Goal: Task Accomplishment & Management: Use online tool/utility

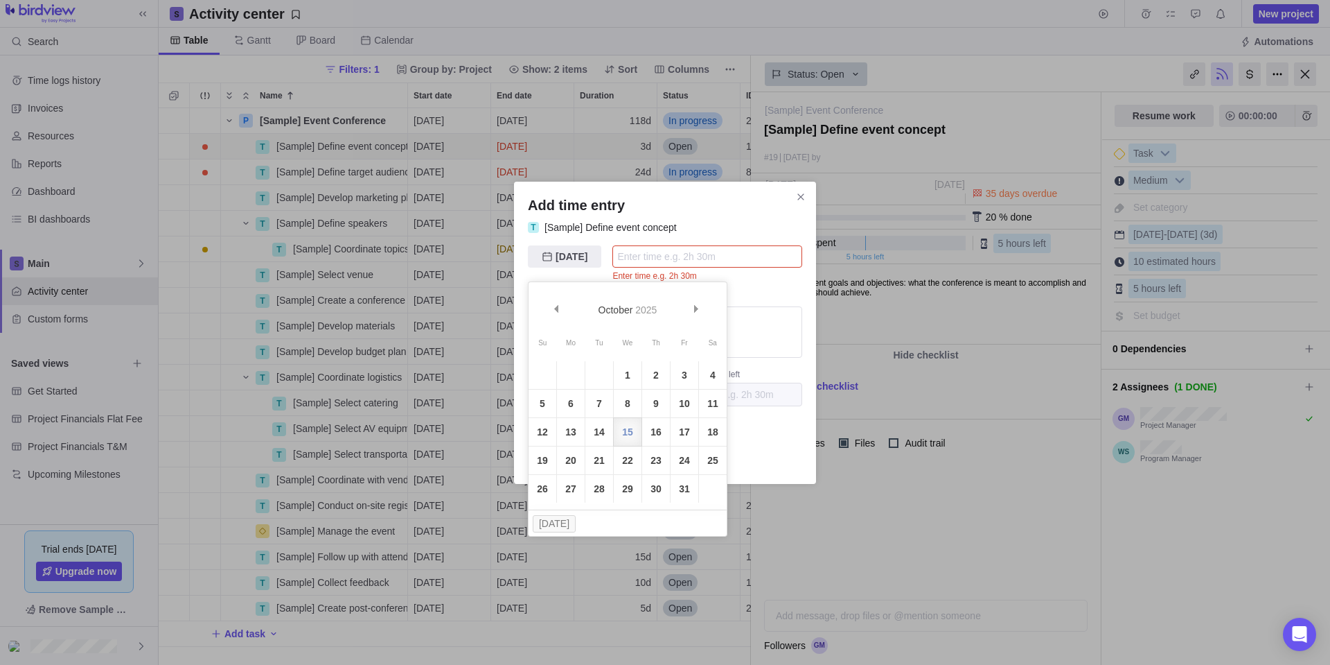
scroll to position [546, 582]
click at [550, 425] on link "12" at bounding box center [543, 432] width 28 height 28
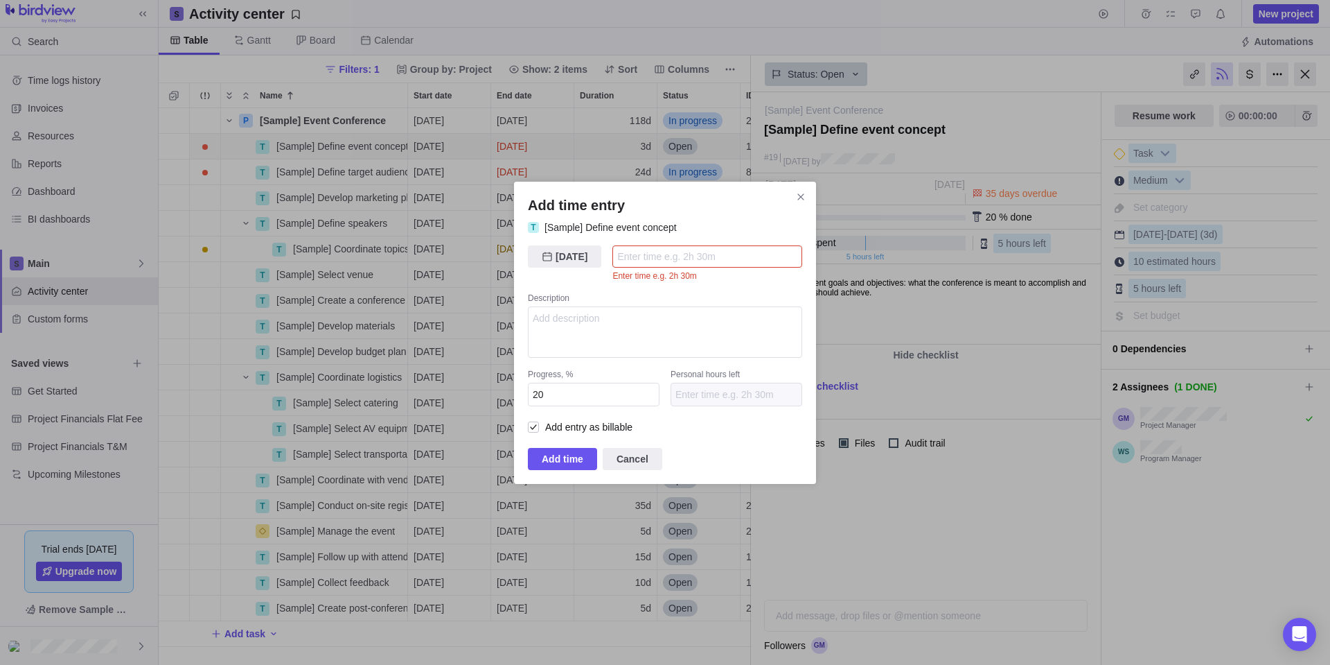
click at [637, 260] on input "Add time entry" at bounding box center [708, 256] width 190 height 22
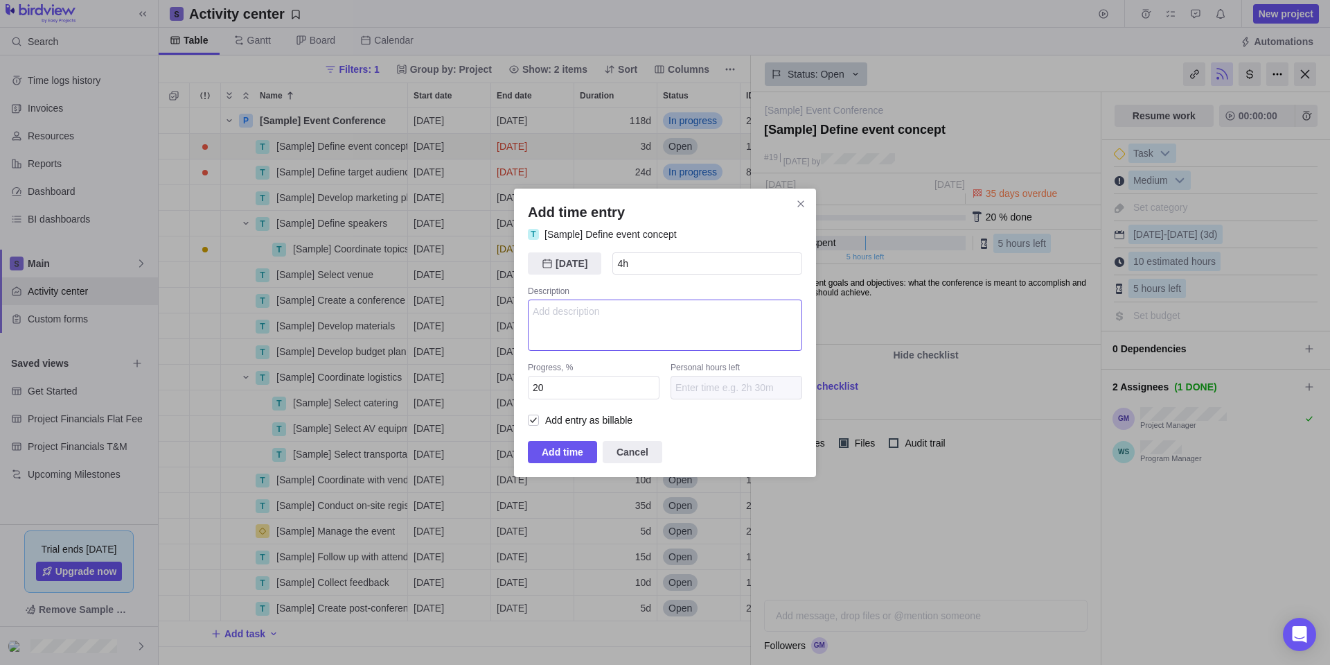
click at [619, 308] on textarea "Add time entry" at bounding box center [665, 324] width 274 height 51
type input "4h 30m"
drag, startPoint x: 563, startPoint y: 385, endPoint x: 524, endPoint y: 389, distance: 39.8
click at [524, 389] on div "Add time entry T [Sample] Define event concept 10/12/[DATE] 4h 30m Description …" at bounding box center [665, 332] width 302 height 288
type input "80"
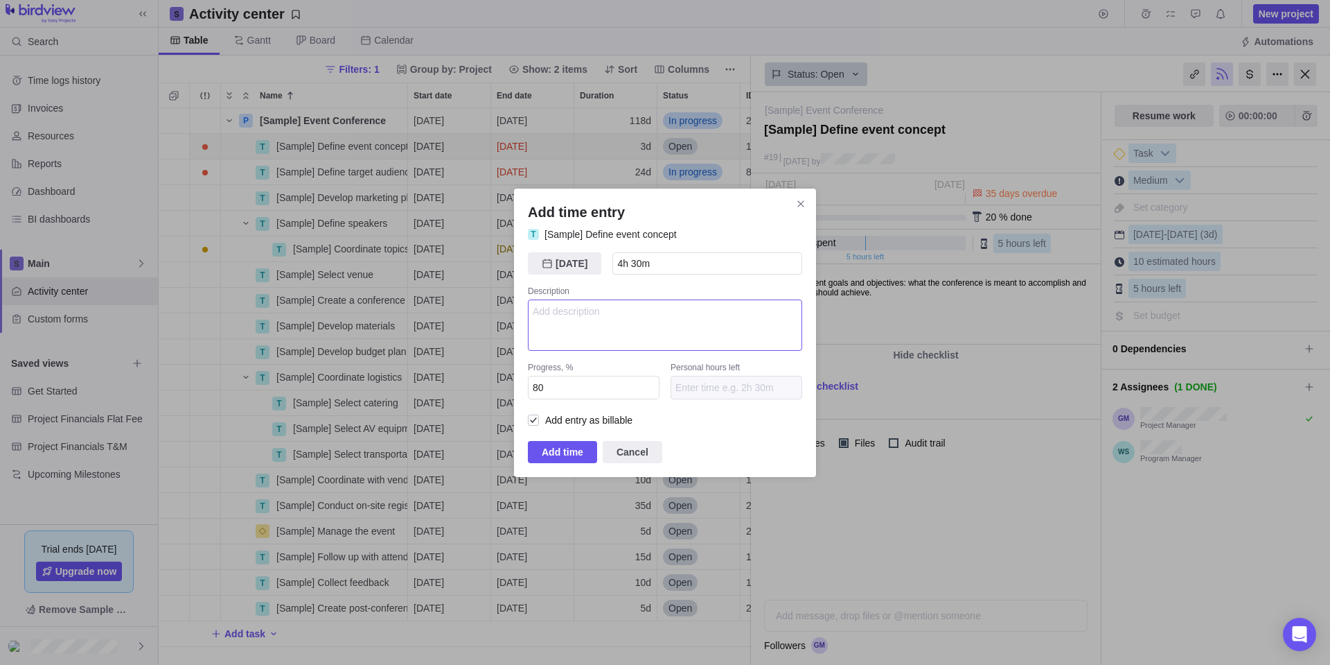
click at [627, 322] on textarea "Add time entry" at bounding box center [665, 324] width 274 height 51
type textarea "part one"
click at [564, 452] on span "Add time" at bounding box center [563, 451] width 42 height 17
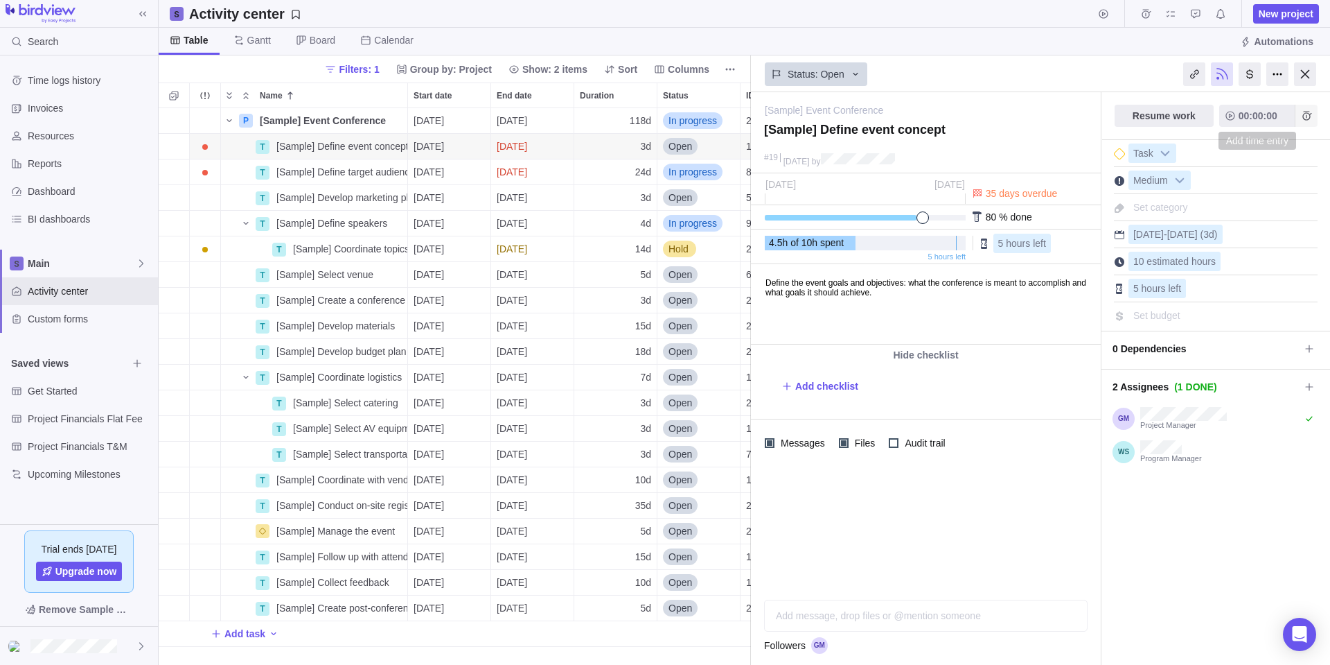
click at [1306, 116] on icon "Add time entry" at bounding box center [1306, 115] width 11 height 11
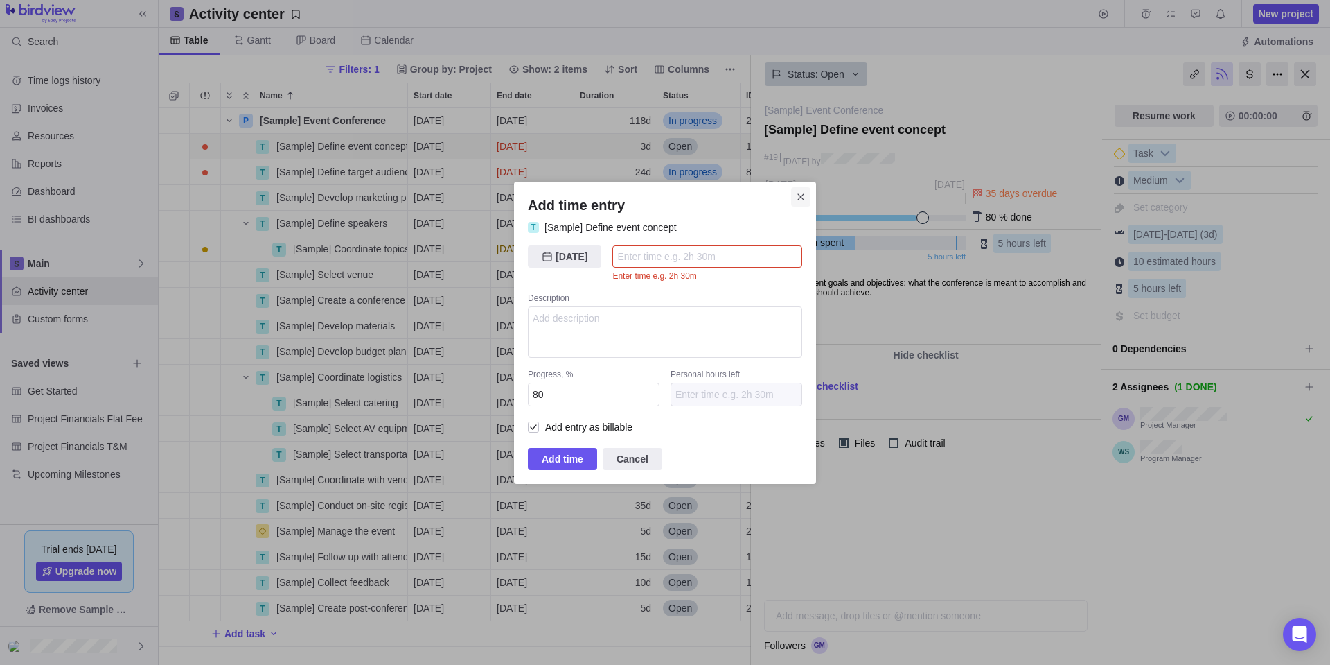
click at [795, 195] on span "Close" at bounding box center [800, 196] width 19 height 19
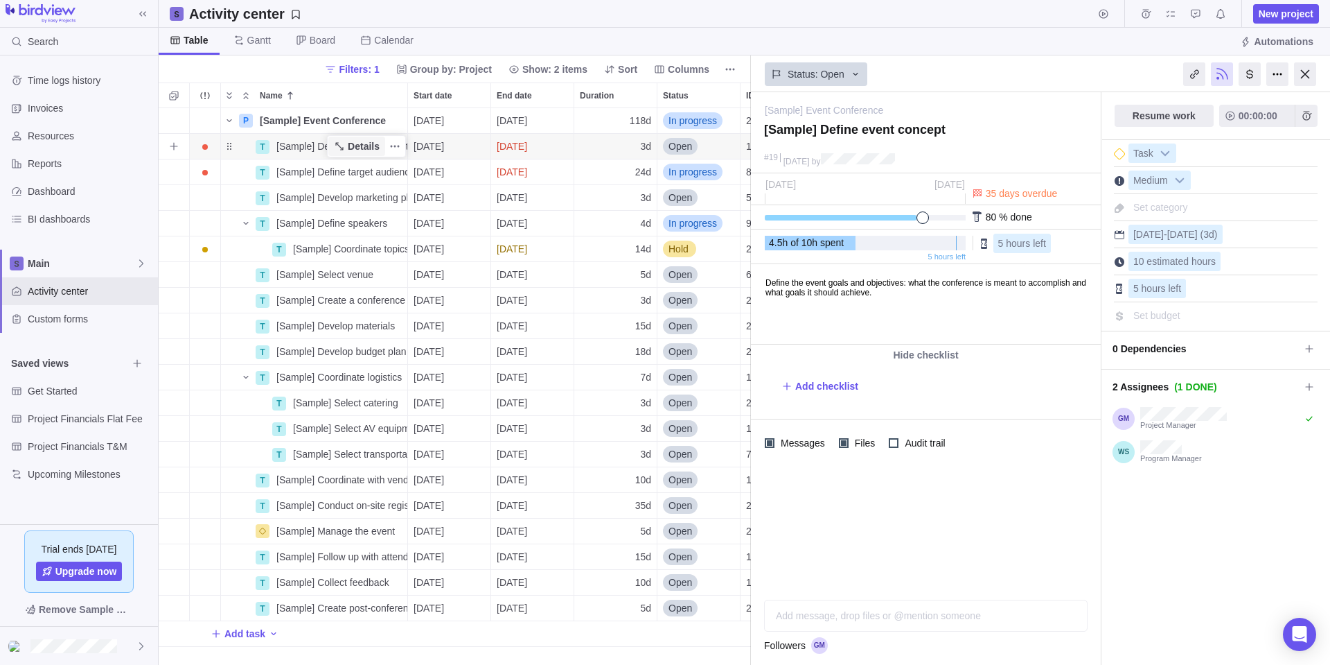
click at [360, 143] on span "Details" at bounding box center [364, 146] width 32 height 14
click at [1310, 114] on icon "Add time entry" at bounding box center [1307, 115] width 9 height 9
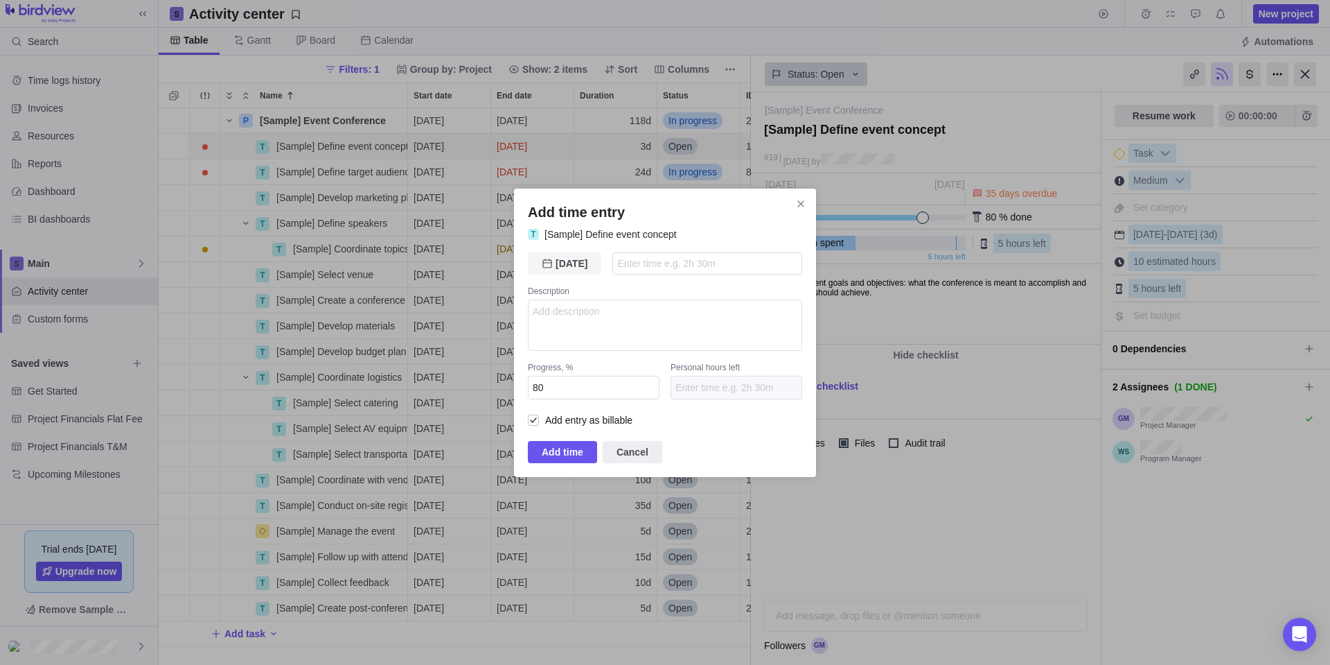
click at [571, 261] on span "[DATE]" at bounding box center [572, 263] width 32 height 17
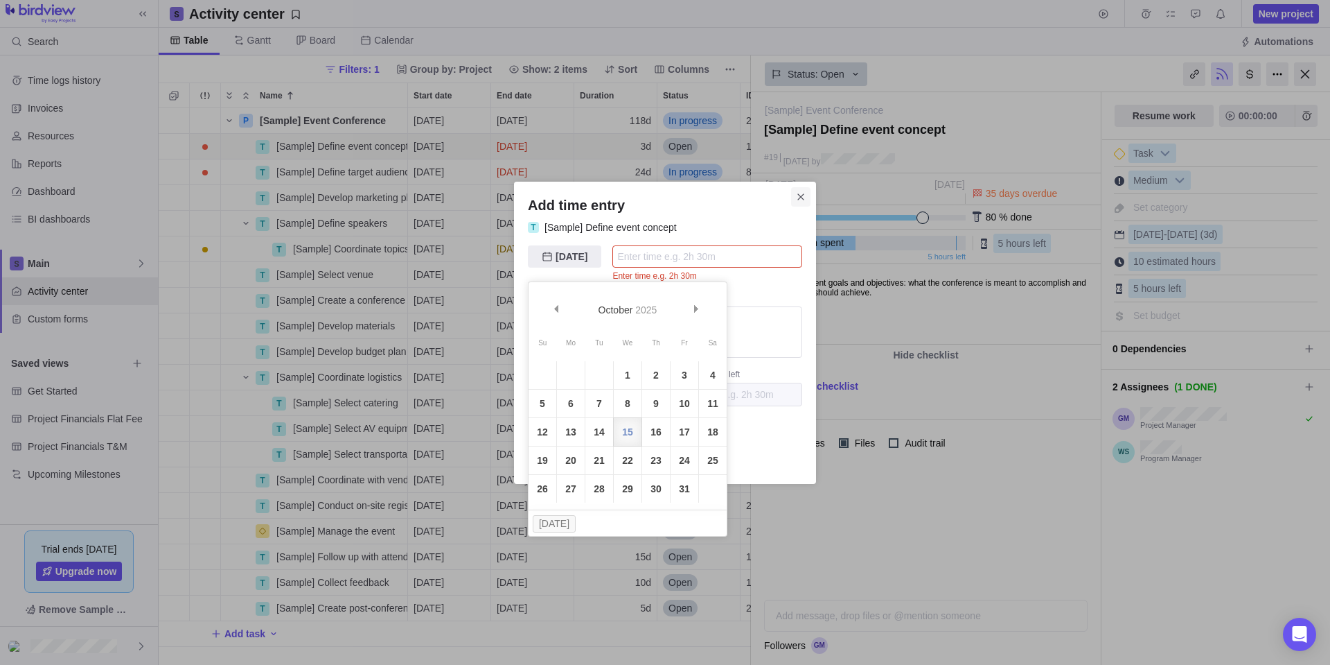
click at [799, 197] on icon "Close" at bounding box center [801, 196] width 11 height 11
